Goal: Check status: Check status

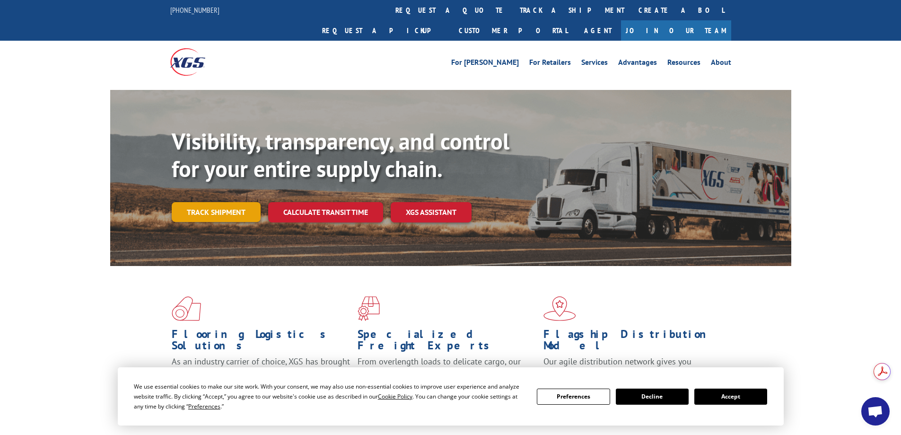
click at [229, 202] on link "Track shipment" at bounding box center [216, 212] width 89 height 20
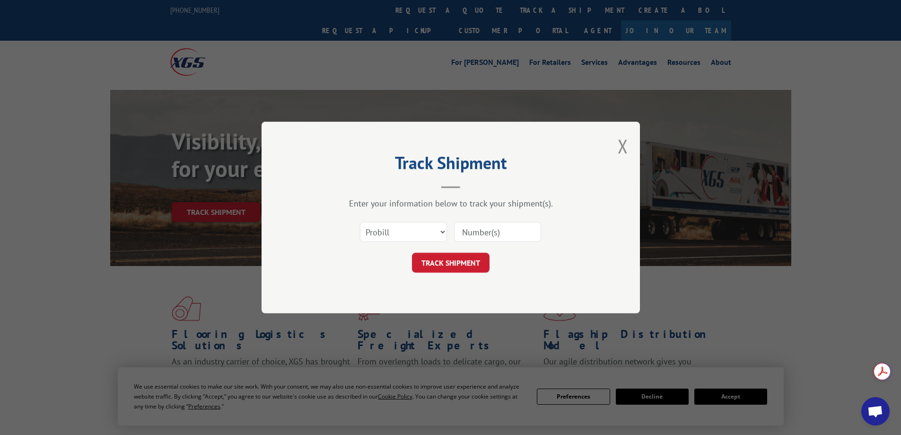
click at [529, 236] on input at bounding box center [497, 232] width 87 height 20
paste input "17487804"
type input "17487804"
click at [473, 263] on button "TRACK SHIPMENT" at bounding box center [451, 263] width 78 height 20
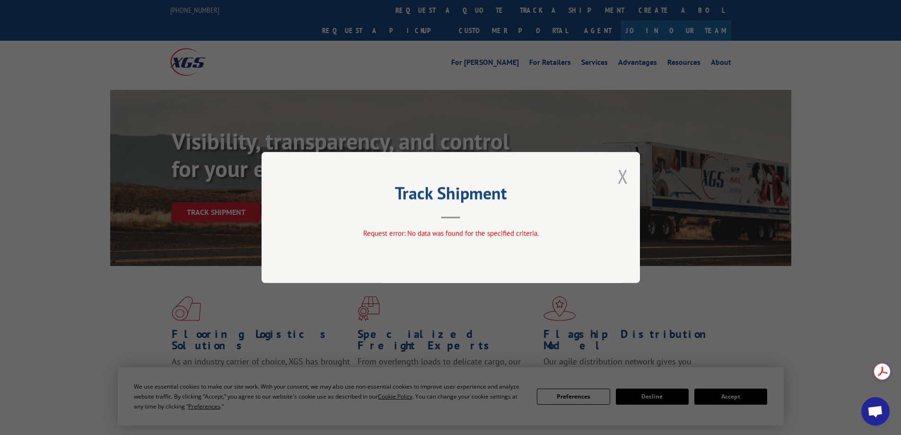
click at [624, 176] on button "Close modal" at bounding box center [623, 176] width 10 height 25
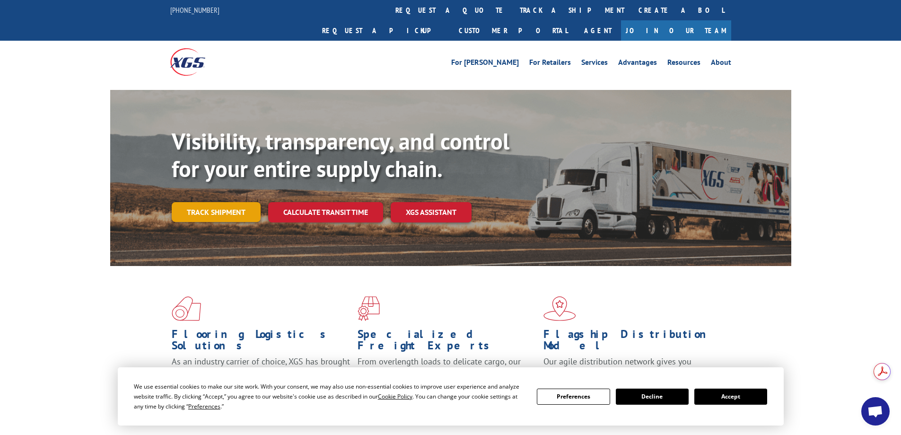
click at [215, 202] on link "Track shipment" at bounding box center [216, 212] width 89 height 20
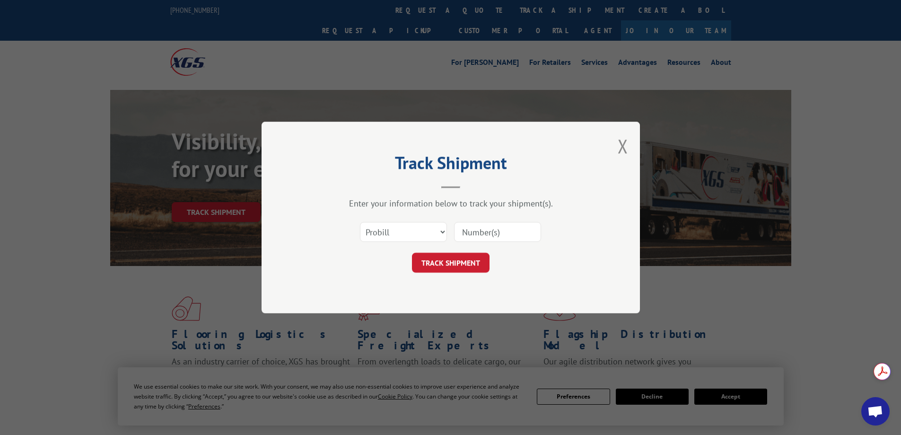
click at [508, 231] on input at bounding box center [497, 232] width 87 height 20
paste input "17487806"
type input "17487806"
click at [465, 257] on button "TRACK SHIPMENT" at bounding box center [451, 263] width 78 height 20
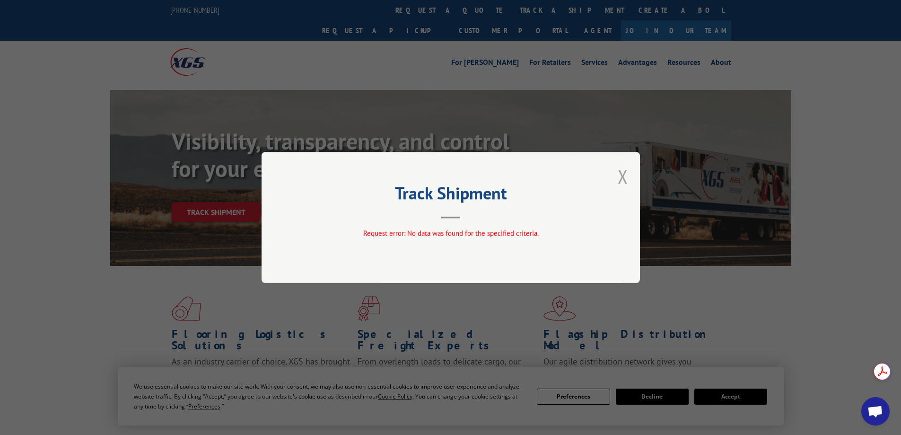
click at [618, 176] on button "Close modal" at bounding box center [623, 176] width 10 height 25
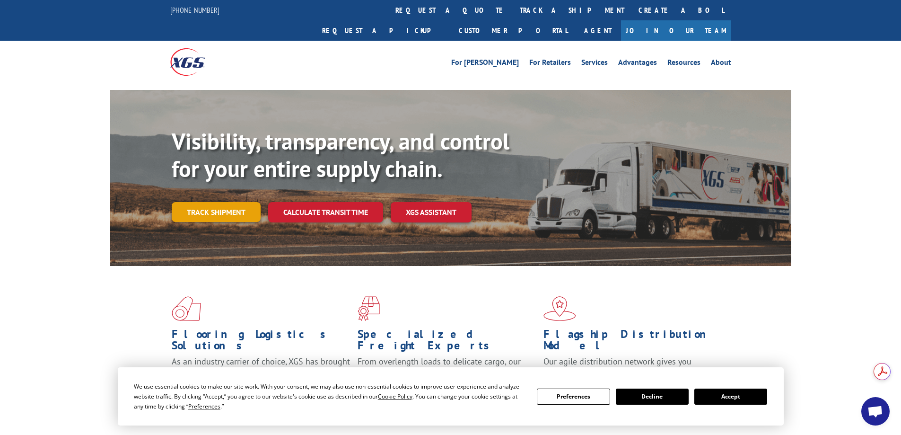
click at [245, 202] on link "Track shipment" at bounding box center [216, 212] width 89 height 20
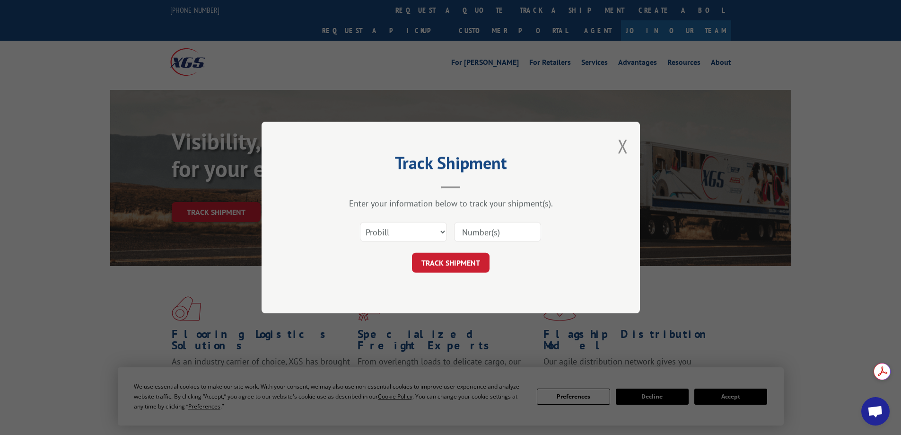
click at [527, 239] on input at bounding box center [497, 232] width 87 height 20
paste input "17487805"
type input "17487805"
click at [462, 268] on button "TRACK SHIPMENT" at bounding box center [451, 263] width 78 height 20
